Goal: Task Accomplishment & Management: Manage account settings

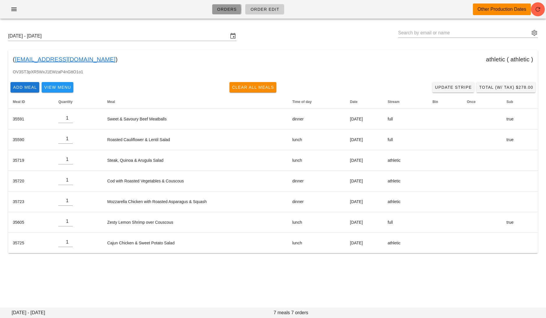
click at [218, 7] on span "Orders" at bounding box center [227, 9] width 20 height 5
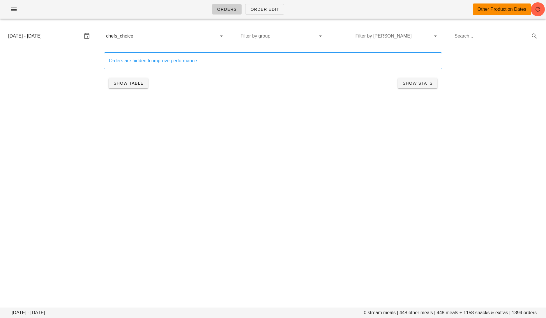
click at [51, 38] on input "[DATE] - [DATE]" at bounding box center [45, 35] width 74 height 9
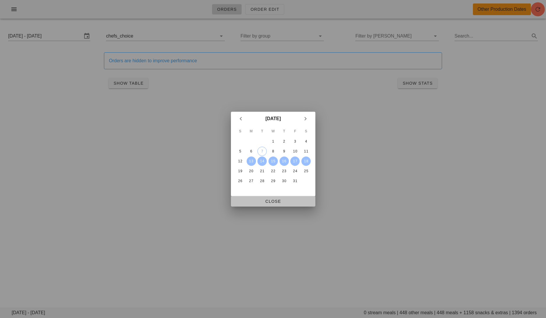
click at [275, 203] on span "Close" at bounding box center [272, 201] width 75 height 5
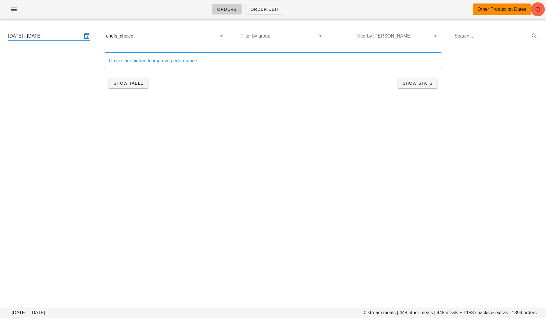
click at [210, 36] on button "Clear Filter by stream" at bounding box center [213, 36] width 7 height 7
click at [467, 33] on input "text" at bounding box center [489, 35] width 77 height 9
click at [344, 113] on div "Orders Order Edit Other Production Dates [DATE] - [DATE] 8489 stream meals | 47…" at bounding box center [273, 159] width 546 height 318
click at [123, 81] on span "Show Table" at bounding box center [128, 83] width 30 height 5
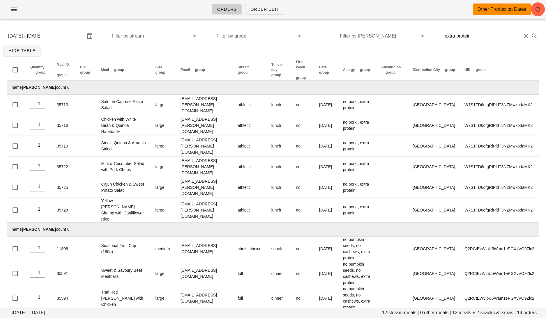
click at [490, 34] on input "extra protein" at bounding box center [482, 35] width 77 height 9
type input "extra large"
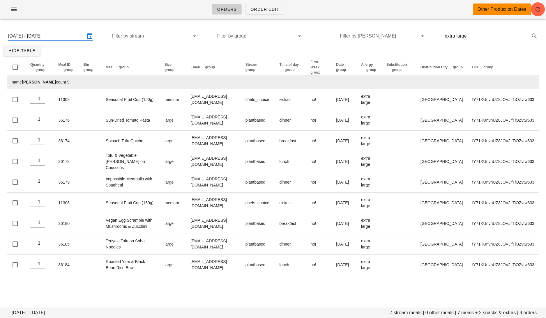
click at [62, 35] on input "[DATE] - [DATE]" at bounding box center [46, 35] width 77 height 9
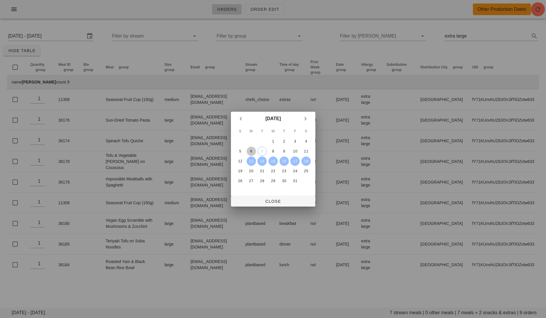
click at [249, 148] on button "6" at bounding box center [250, 151] width 9 height 9
click at [304, 149] on div "11" at bounding box center [305, 151] width 9 height 4
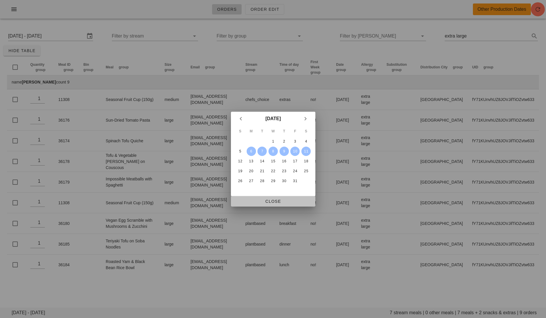
click at [285, 197] on button "Close" at bounding box center [273, 201] width 84 height 10
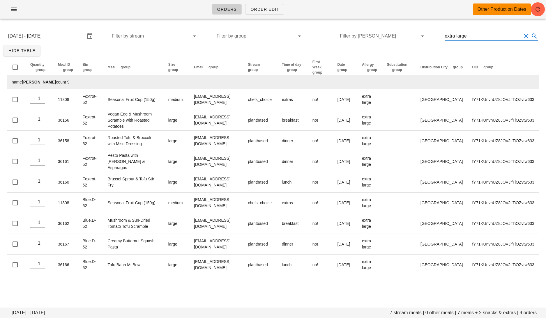
drag, startPoint x: 486, startPoint y: 38, endPoint x: 460, endPoint y: 37, distance: 25.9
click at [460, 37] on input "extra large" at bounding box center [482, 35] width 77 height 9
type input "extra protein"
click at [346, 288] on div "[DATE] - [DATE] 7 stream meals | 0 other meals | 7 meals + 2 snacks & extras | …" at bounding box center [273, 157] width 546 height 268
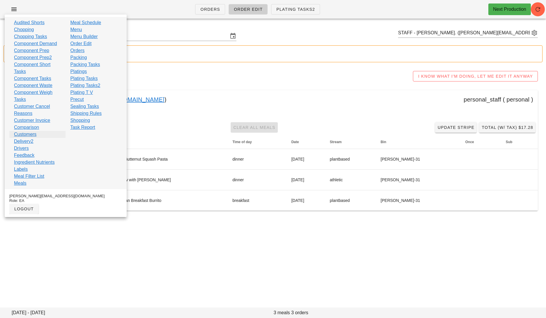
click at [28, 132] on link "Customers" at bounding box center [25, 134] width 22 height 7
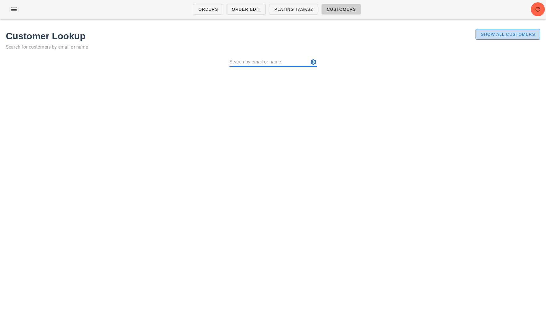
click at [516, 33] on span "Show All Customers" at bounding box center [507, 34] width 55 height 5
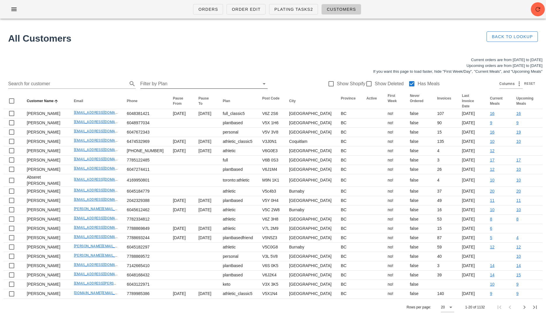
click at [175, 83] on input "Filter by Plan" at bounding box center [199, 83] width 118 height 9
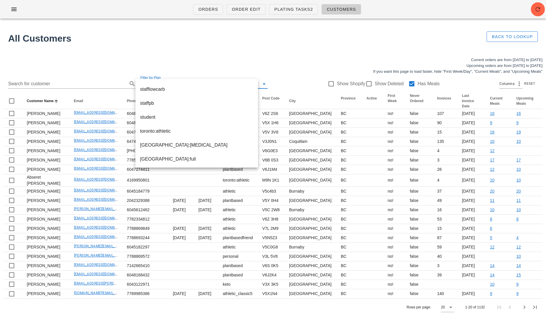
scroll to position [321, 0]
click at [283, 43] on h1 "All Customers" at bounding box center [228, 38] width 440 height 14
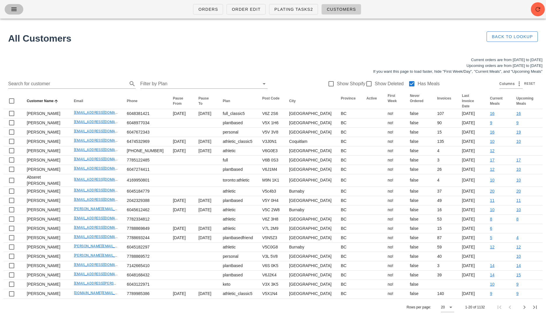
click at [13, 8] on icon "button" at bounding box center [13, 9] width 7 height 7
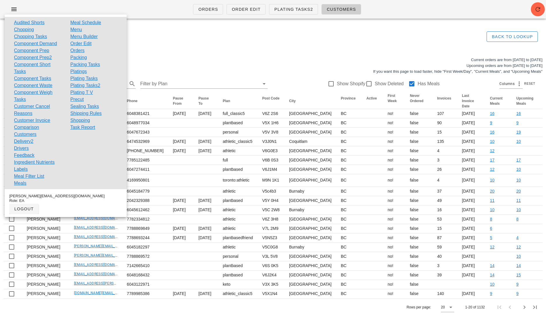
click at [242, 3] on ul "Orders Order Edit Plating Tasks2 Customers" at bounding box center [277, 9] width 182 height 21
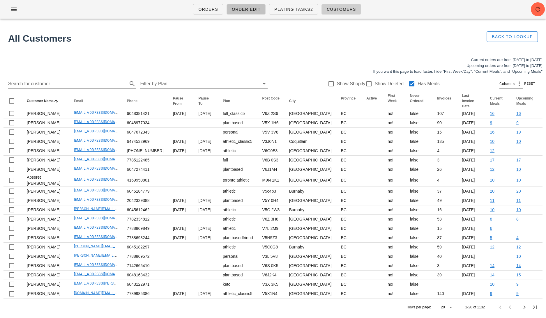
click at [239, 10] on span "Order Edit" at bounding box center [245, 9] width 29 height 5
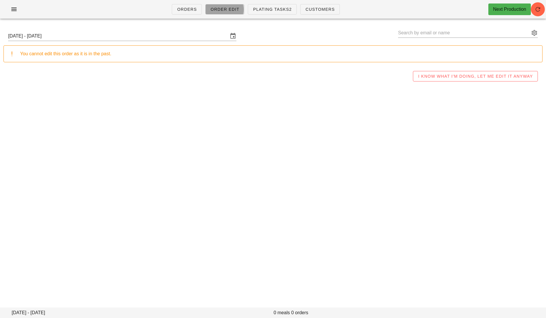
type input "STAFF - Lula Cz. (m.l.czupajlo@gmail.com)"
